Goal: Task Accomplishment & Management: Complete application form

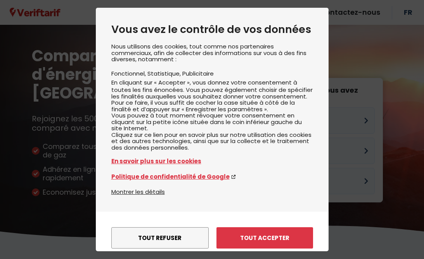
click at [283, 227] on button "Tout accepter" at bounding box center [265, 237] width 97 height 21
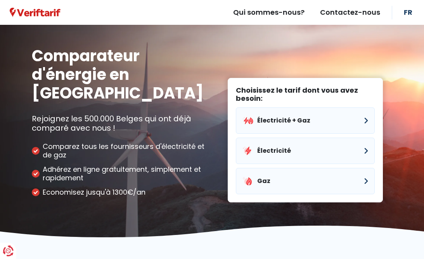
click at [285, 138] on button "Électricité" at bounding box center [305, 151] width 139 height 26
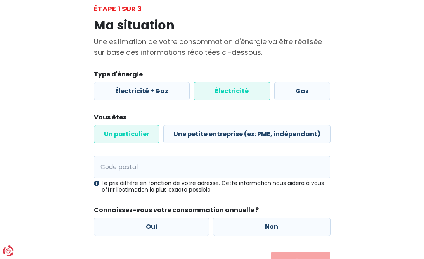
scroll to position [46, 0]
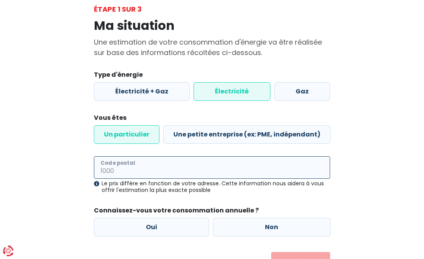
click at [150, 175] on input "Code postal" at bounding box center [212, 167] width 237 height 23
type input "1040"
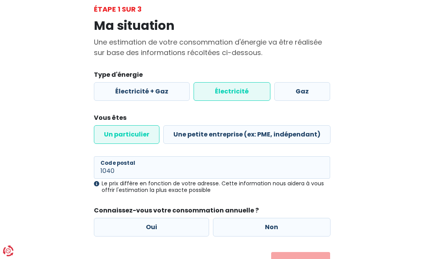
click at [294, 231] on label "Non" at bounding box center [272, 227] width 118 height 19
click at [294, 231] on input "Non" at bounding box center [272, 227] width 118 height 19
radio input "true"
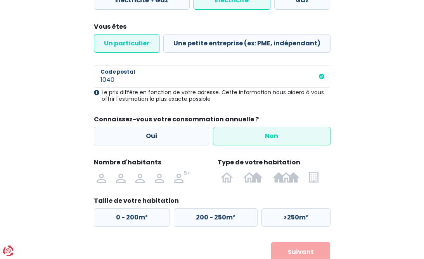
scroll to position [137, 0]
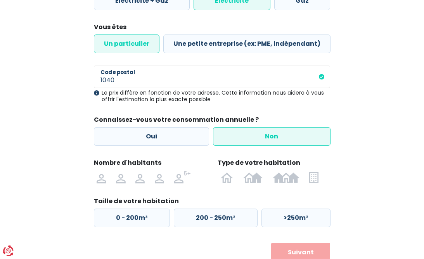
click at [138, 215] on label "0 - 200m²" at bounding box center [132, 218] width 76 height 19
click at [138, 215] on input "0 - 200m²" at bounding box center [132, 218] width 76 height 19
radio input "true"
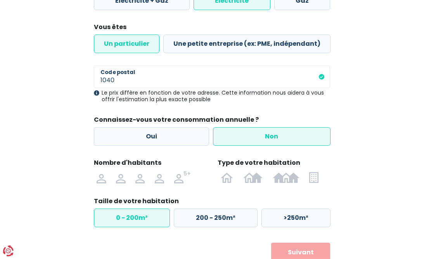
scroll to position [136, 0]
click at [0, 0] on img at bounding box center [0, 0] width 0 height 0
click at [121, 182] on input "radio" at bounding box center [120, 178] width 19 height 12
radio input "true"
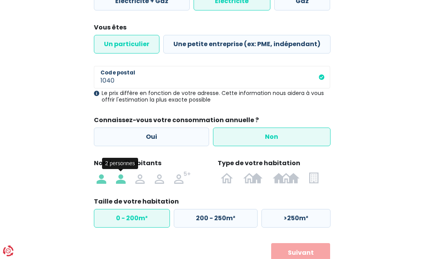
click at [0, 0] on img at bounding box center [0, 0] width 0 height 0
click at [314, 179] on input "radio" at bounding box center [314, 178] width 19 height 12
radio input "true"
radio input "false"
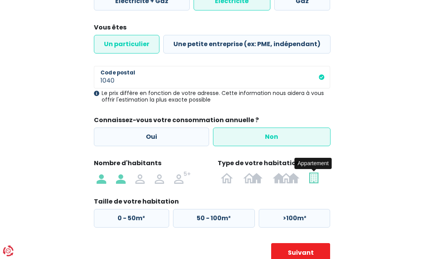
click at [234, 220] on label "50 - 100m²" at bounding box center [214, 218] width 82 height 19
click at [234, 220] on input "50 - 100m²" at bounding box center [214, 218] width 82 height 19
radio input "true"
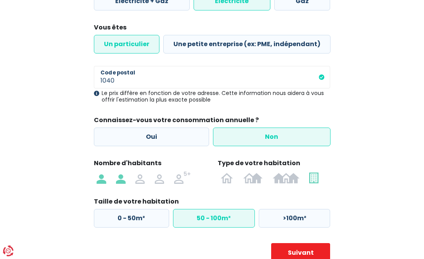
click at [321, 252] on button "Suivant" at bounding box center [300, 252] width 59 height 19
select select
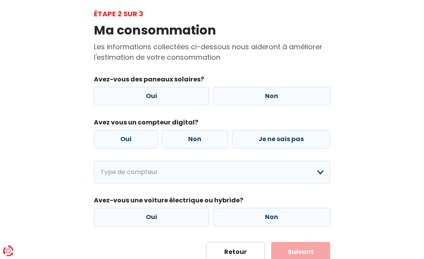
click at [272, 101] on label "Non" at bounding box center [272, 96] width 118 height 19
click at [272, 101] on input "Non" at bounding box center [272, 96] width 118 height 19
radio input "true"
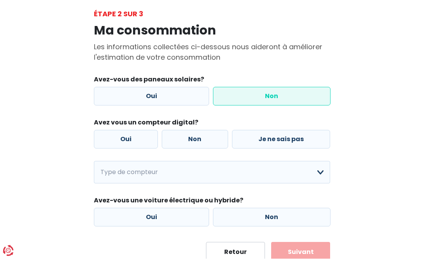
click at [257, 141] on label "Je ne sais pas" at bounding box center [281, 139] width 99 height 19
click at [257, 141] on input "Je ne sais pas" at bounding box center [281, 139] width 99 height 19
radio input "true"
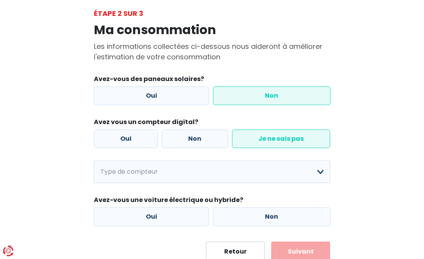
scroll to position [41, 0]
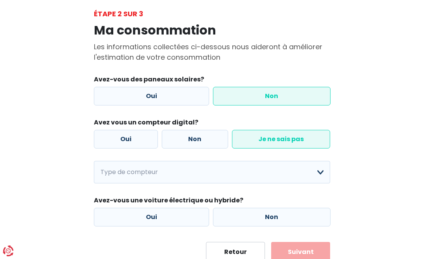
click at [266, 219] on label "Non" at bounding box center [272, 217] width 118 height 19
click at [266, 219] on input "Non" at bounding box center [272, 217] width 118 height 19
radio input "true"
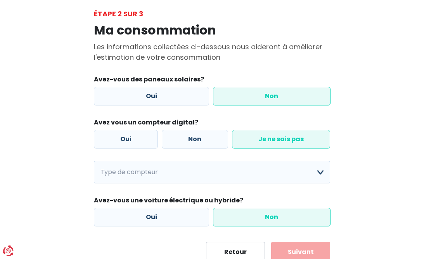
scroll to position [41, 0]
click at [309, 253] on button "Suivant" at bounding box center [300, 252] width 59 height 19
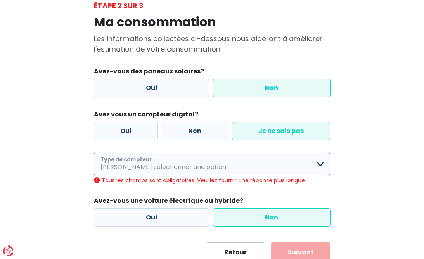
click at [321, 164] on select "Mono-horaire Bi-horaire Mono-horaire + exclusif nuit Bi-horaire + exclusif nuit…" at bounding box center [212, 164] width 237 height 23
select select "day_single_rate"
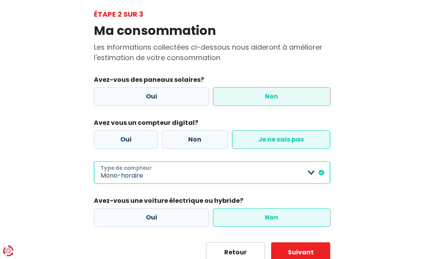
click at [315, 176] on select "Mono-horaire Bi-horaire Mono-horaire + exclusif nuit Bi-horaire + exclusif nuit…" at bounding box center [212, 172] width 237 height 23
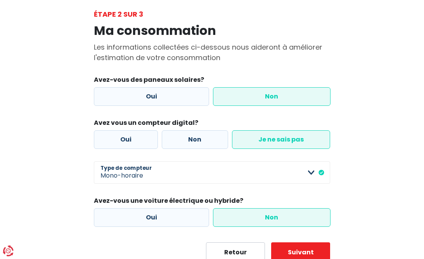
click at [310, 254] on button "Suivant" at bounding box center [300, 252] width 59 height 19
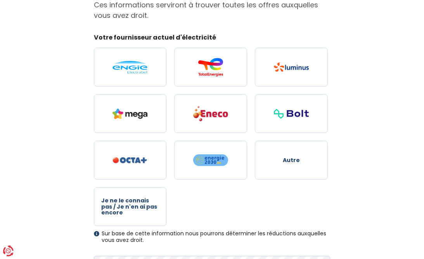
scroll to position [83, 0]
click at [125, 208] on span "Je ne le connais pas / Je n'en ai pas encore" at bounding box center [129, 207] width 57 height 18
click at [125, 208] on input "Je ne le connais pas / Je n'en ai pas encore" at bounding box center [130, 206] width 73 height 39
radio input "true"
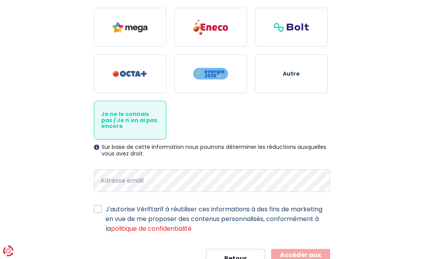
scroll to position [172, 0]
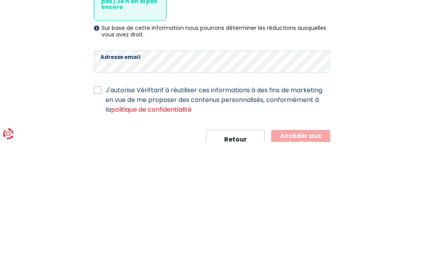
click at [106, 203] on label "J'autorise Vériftarif à réutiliser ces informations à des fins de marketing en …" at bounding box center [218, 217] width 225 height 29
click at [99, 203] on input "J'autorise Vériftarif à réutiliser ces informations à des fins de marketing en …" at bounding box center [98, 207] width 8 height 8
checkbox input "true"
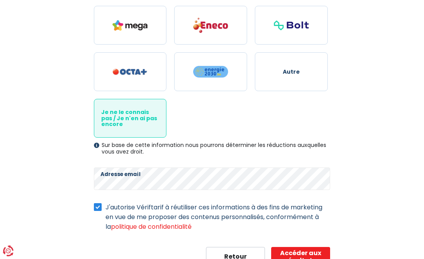
click at [311, 259] on button "Accéder aux résultats" at bounding box center [300, 256] width 59 height 19
